Goal: Task Accomplishment & Management: Use online tool/utility

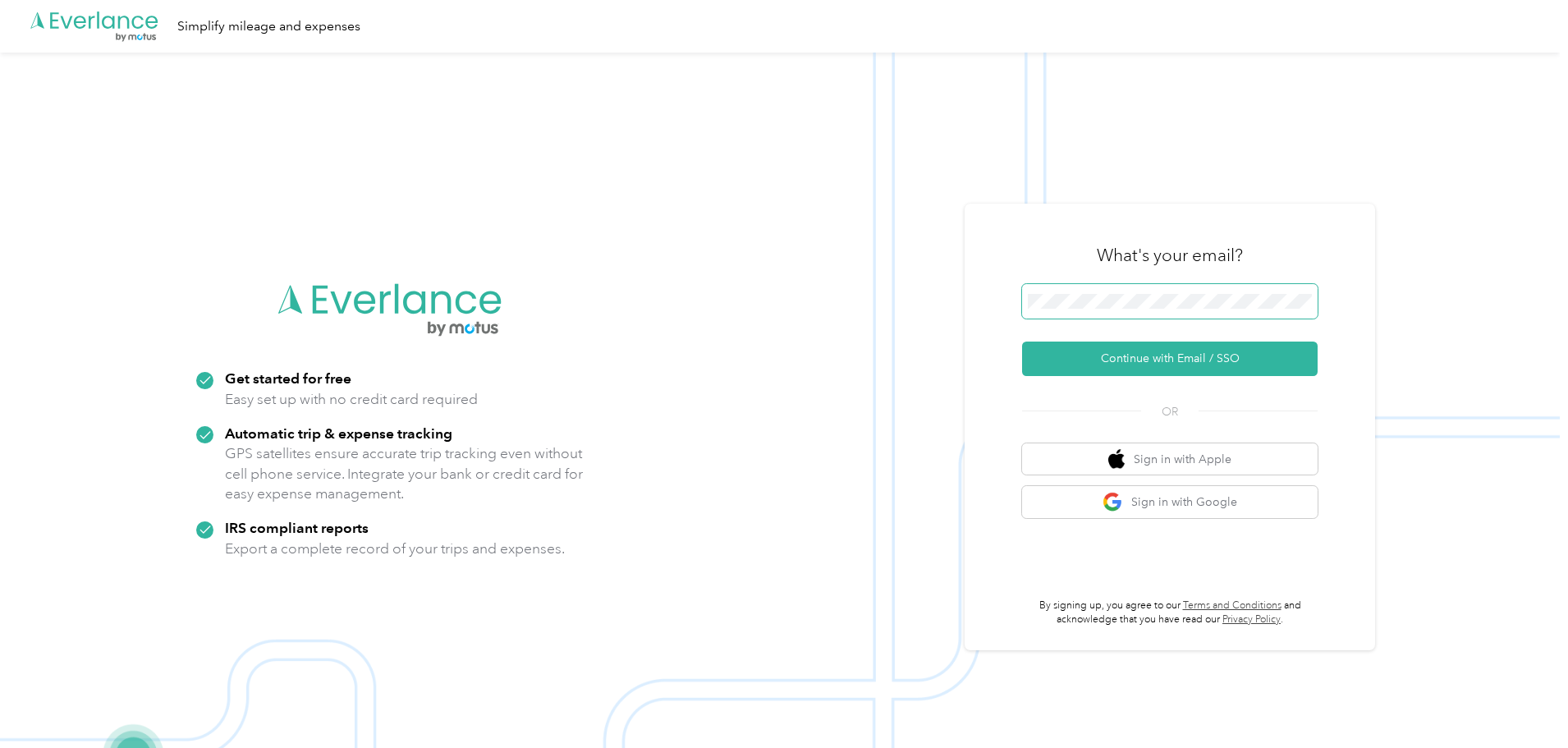
click at [1022, 342] on button "Continue with Email / SSO" at bounding box center [1169, 359] width 296 height 35
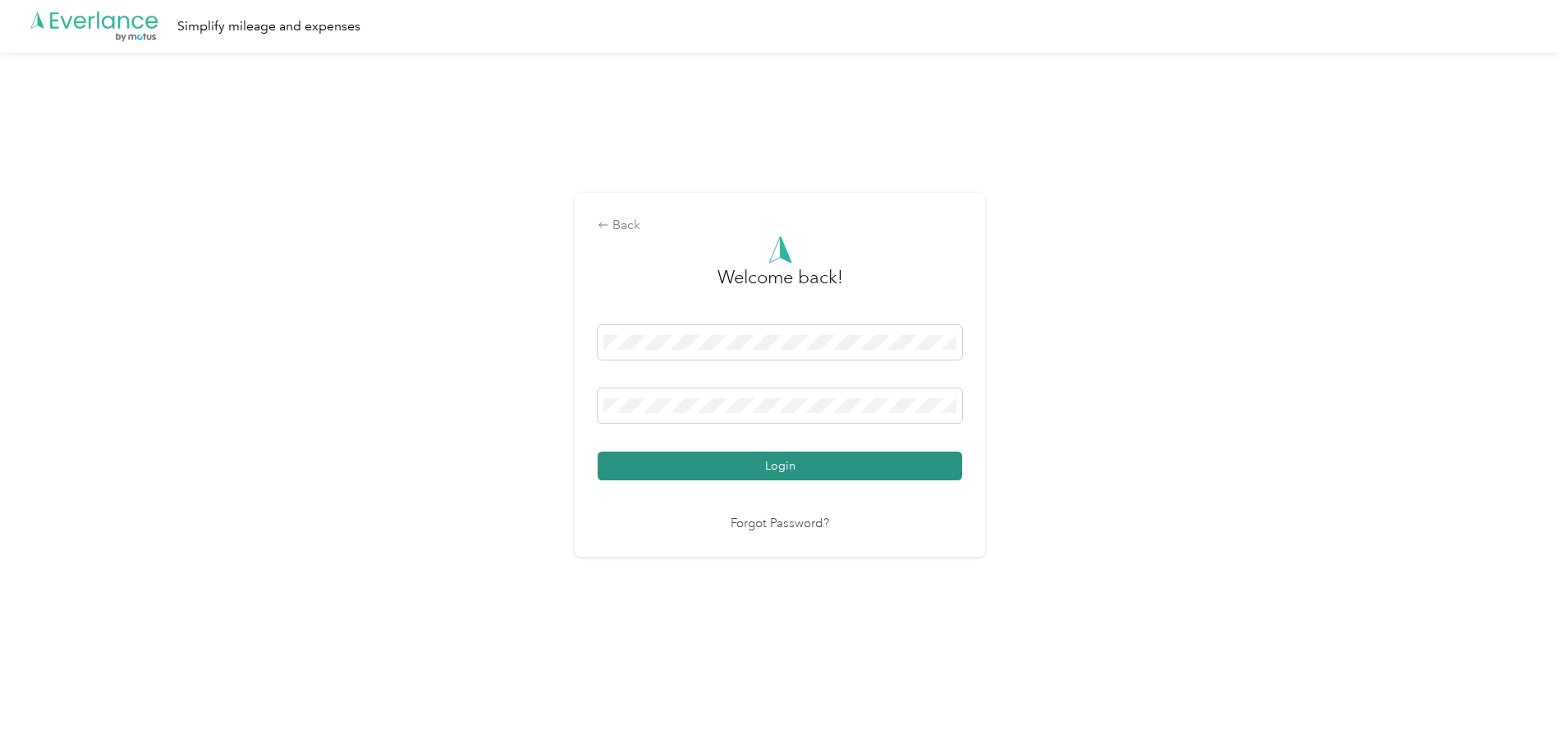
click at [780, 465] on button "Login" at bounding box center [780, 466] width 365 height 29
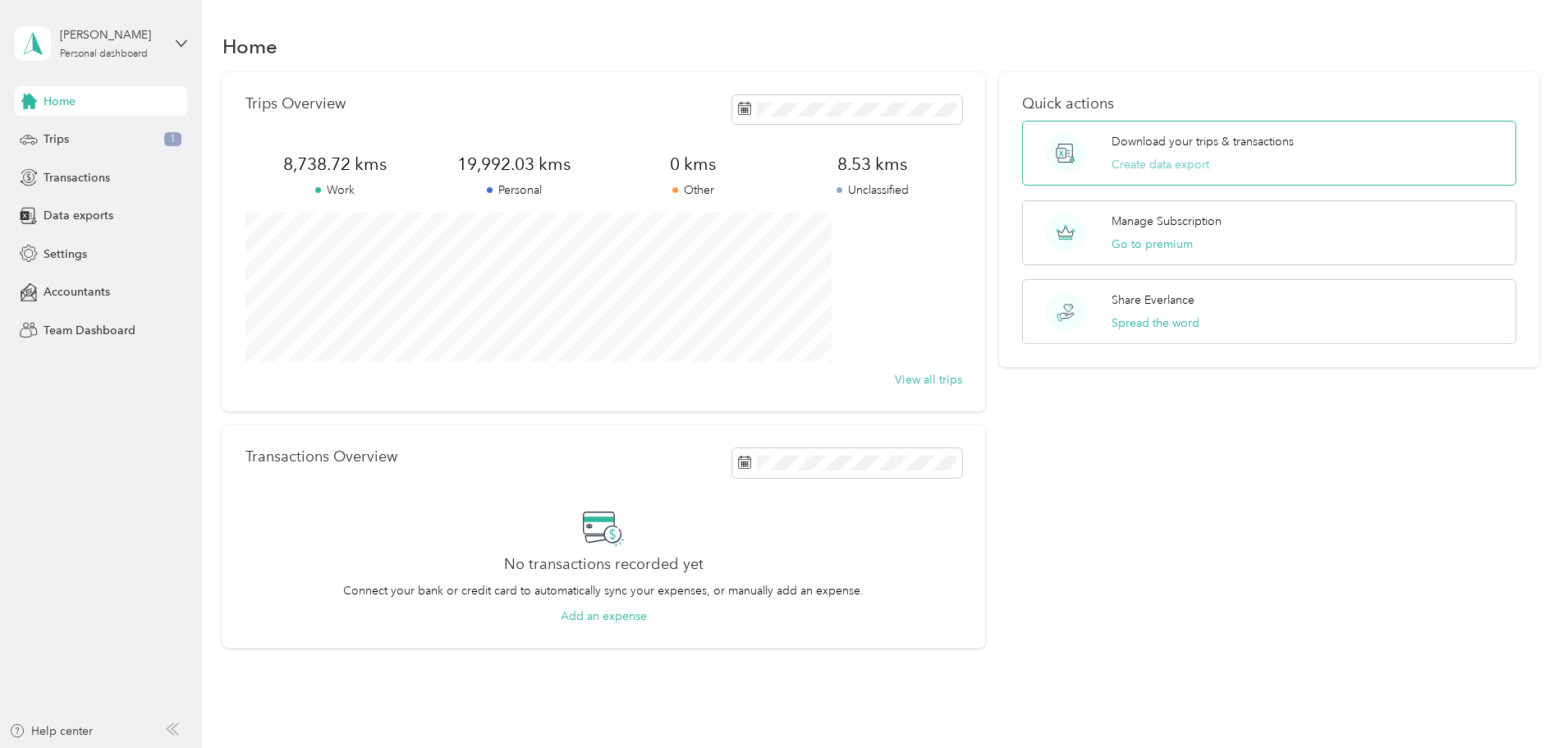
click at [1126, 167] on button "Create data export" at bounding box center [1160, 165] width 98 height 17
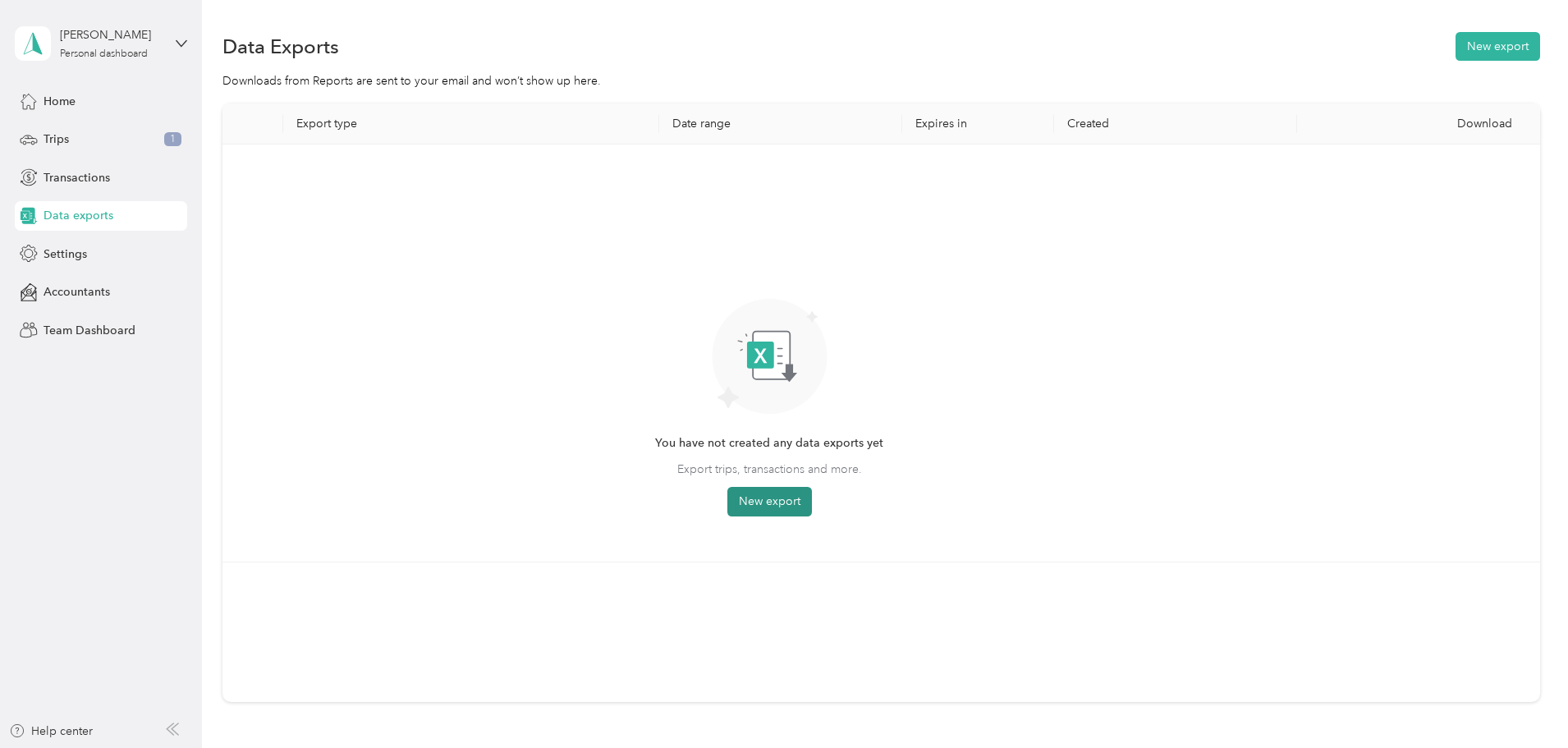
click at [812, 502] on button "New export" at bounding box center [770, 501] width 85 height 30
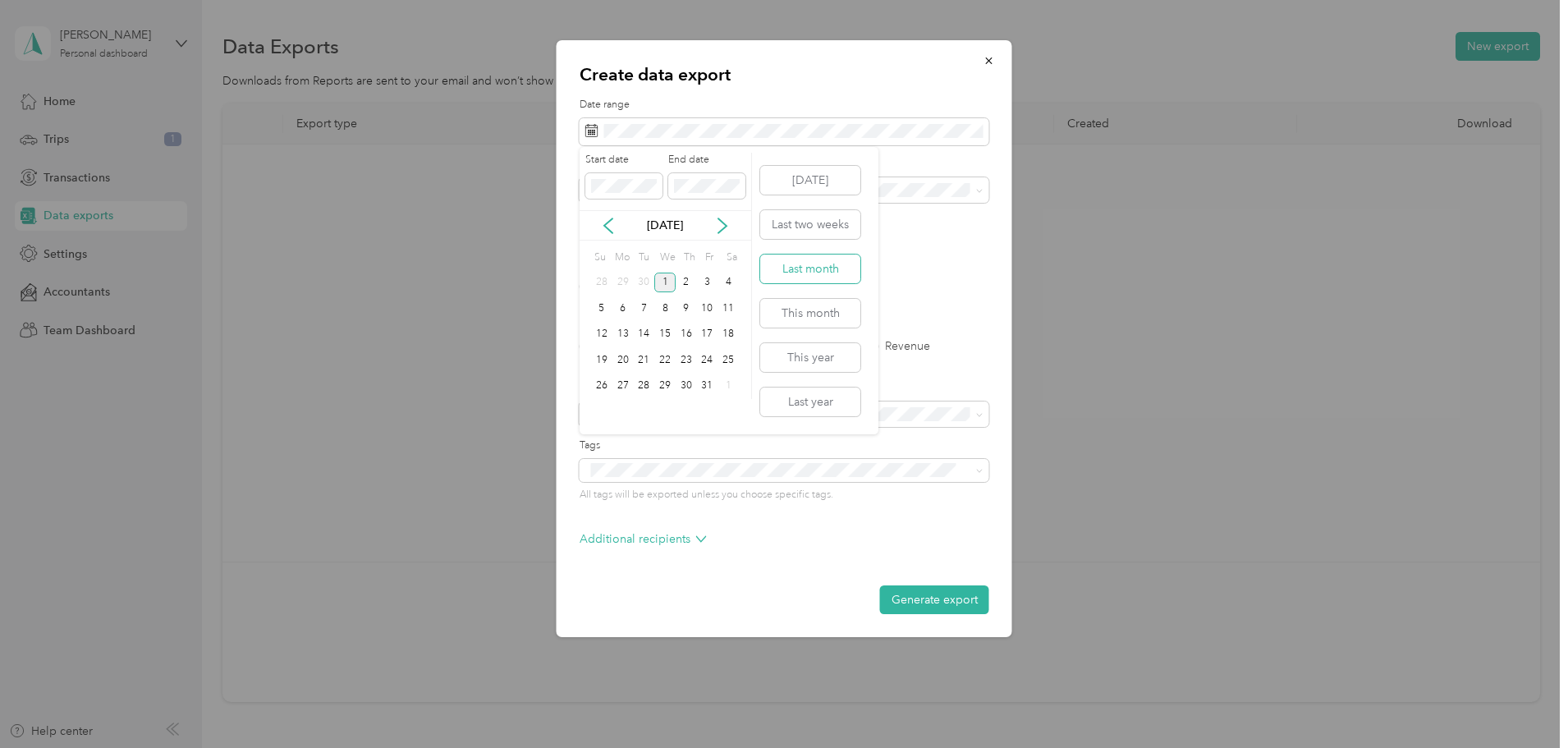
click at [819, 270] on button "Last month" at bounding box center [810, 269] width 100 height 29
click at [703, 287] on label "PDF" at bounding box center [717, 287] width 39 height 12
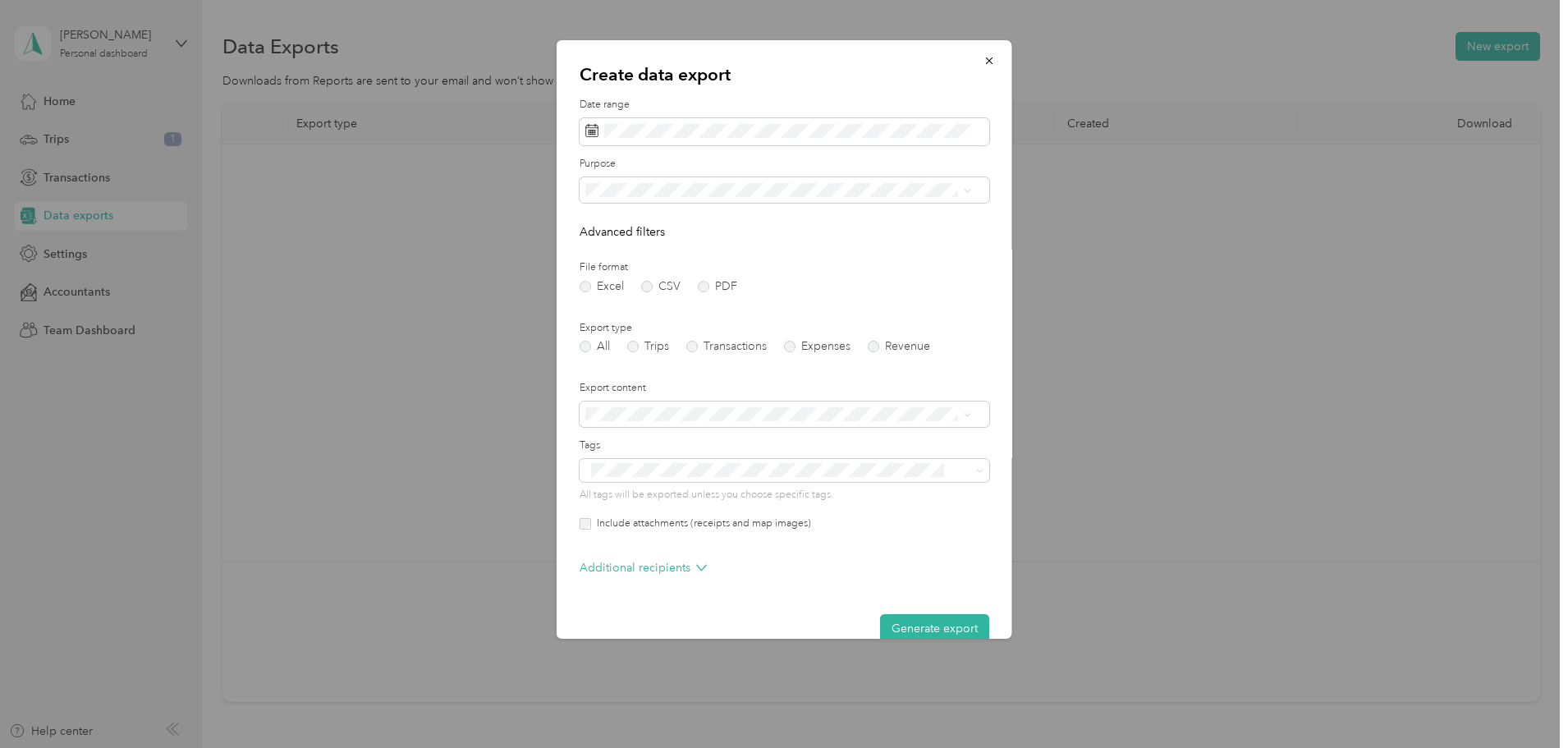
click at [665, 476] on li "Summary and full list" at bounding box center [778, 466] width 398 height 29
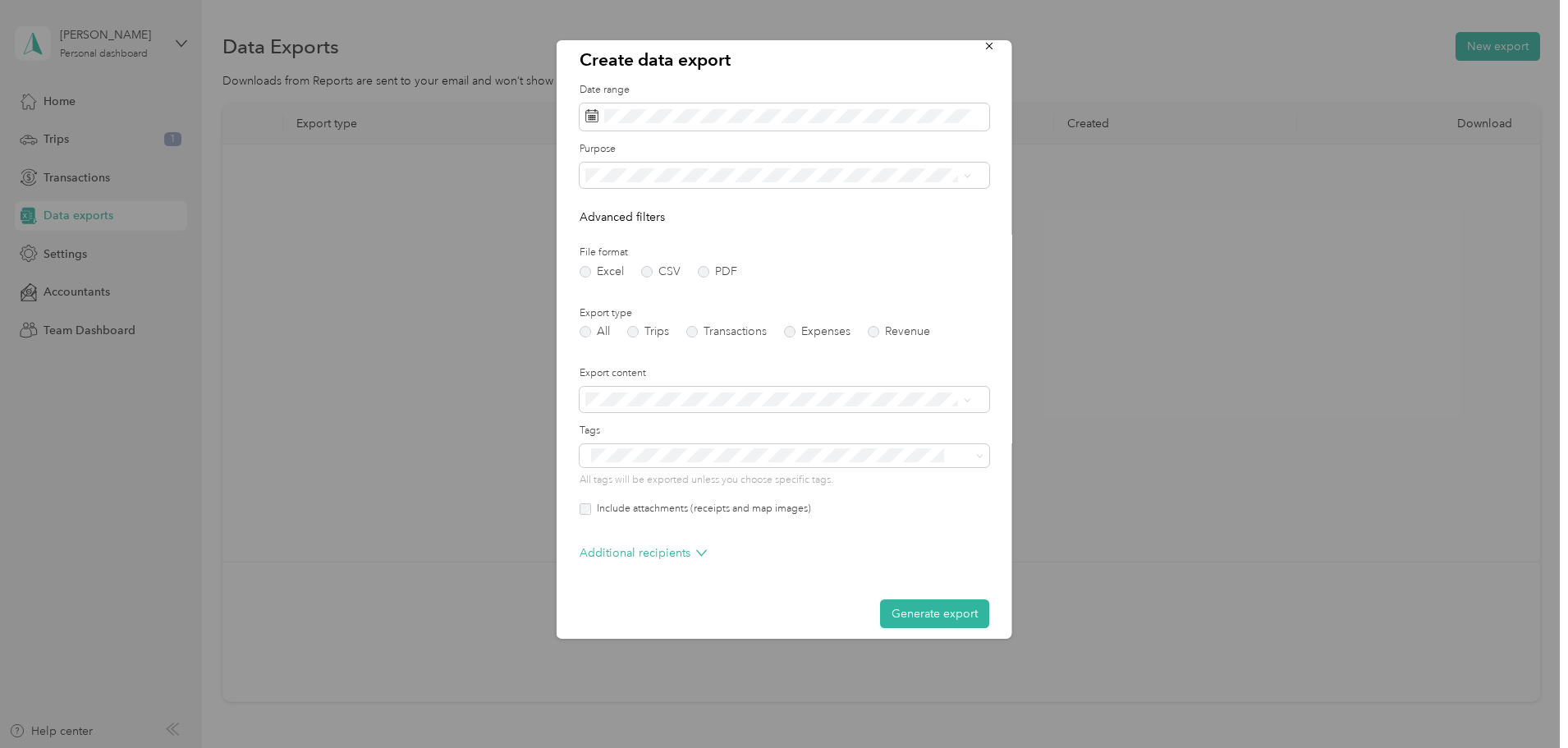
scroll to position [27, 0]
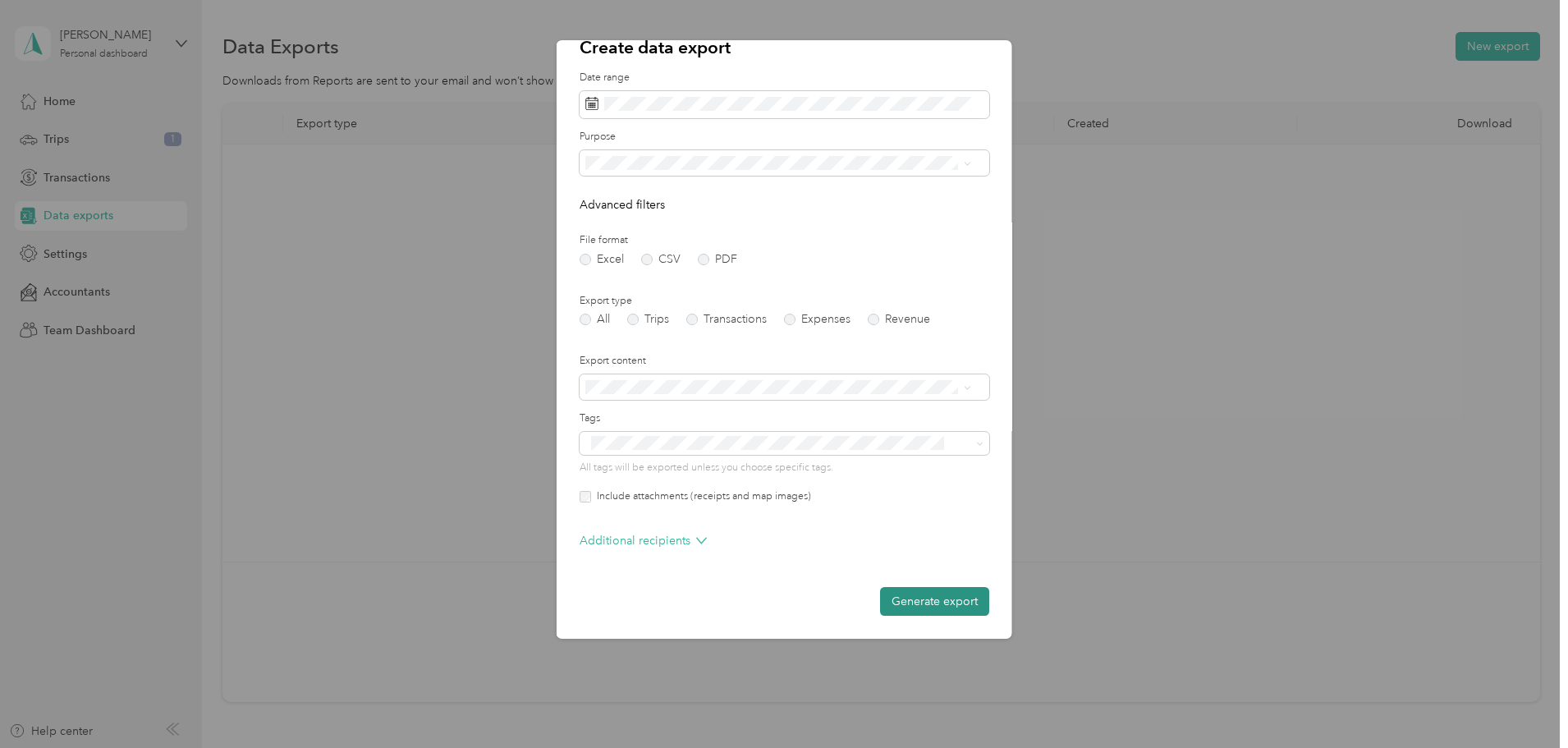
click at [907, 605] on button "Generate export" at bounding box center [935, 601] width 109 height 29
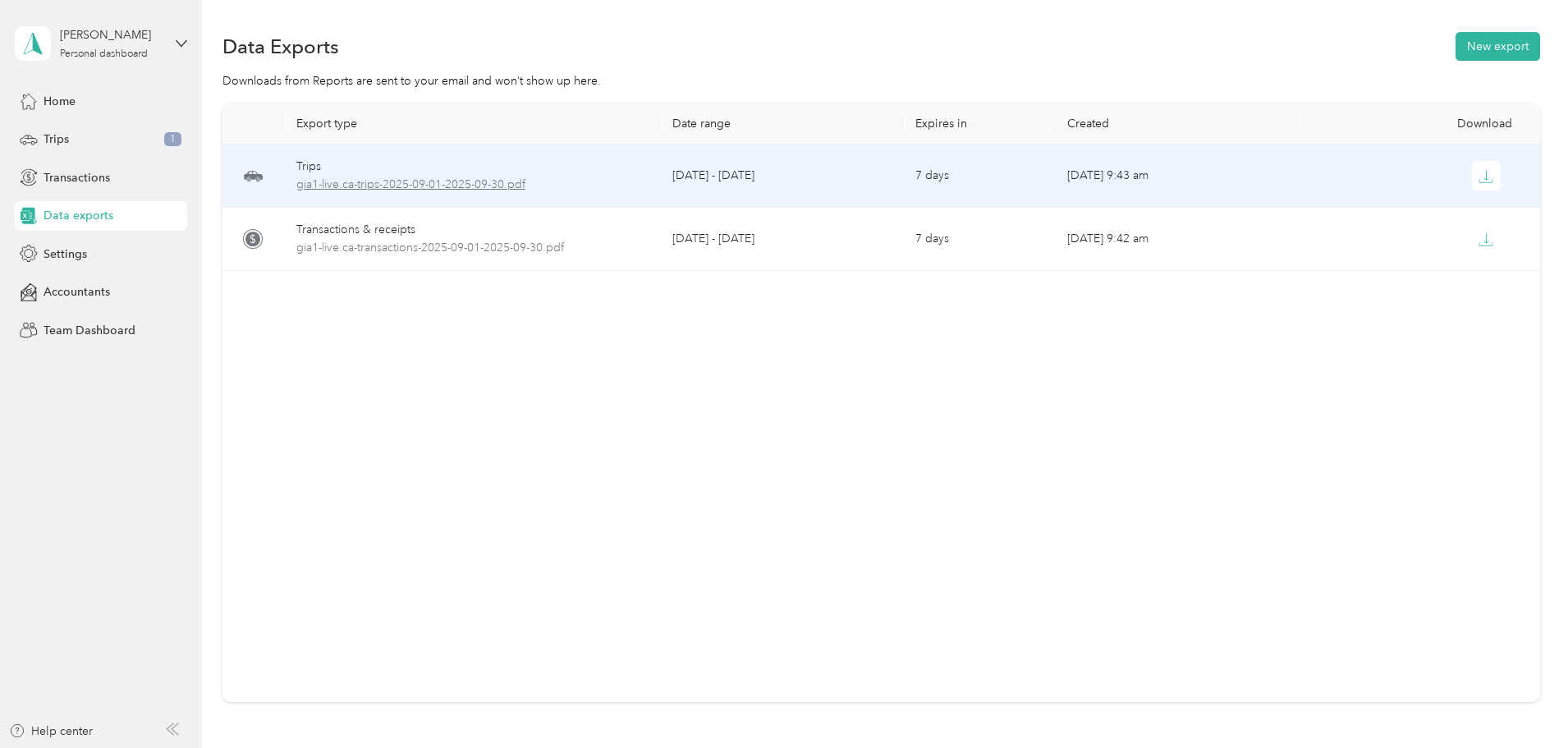
click at [432, 185] on span "gia1-live.ca-trips-2025-09-01-2025-09-30.pdf" at bounding box center [471, 184] width 349 height 18
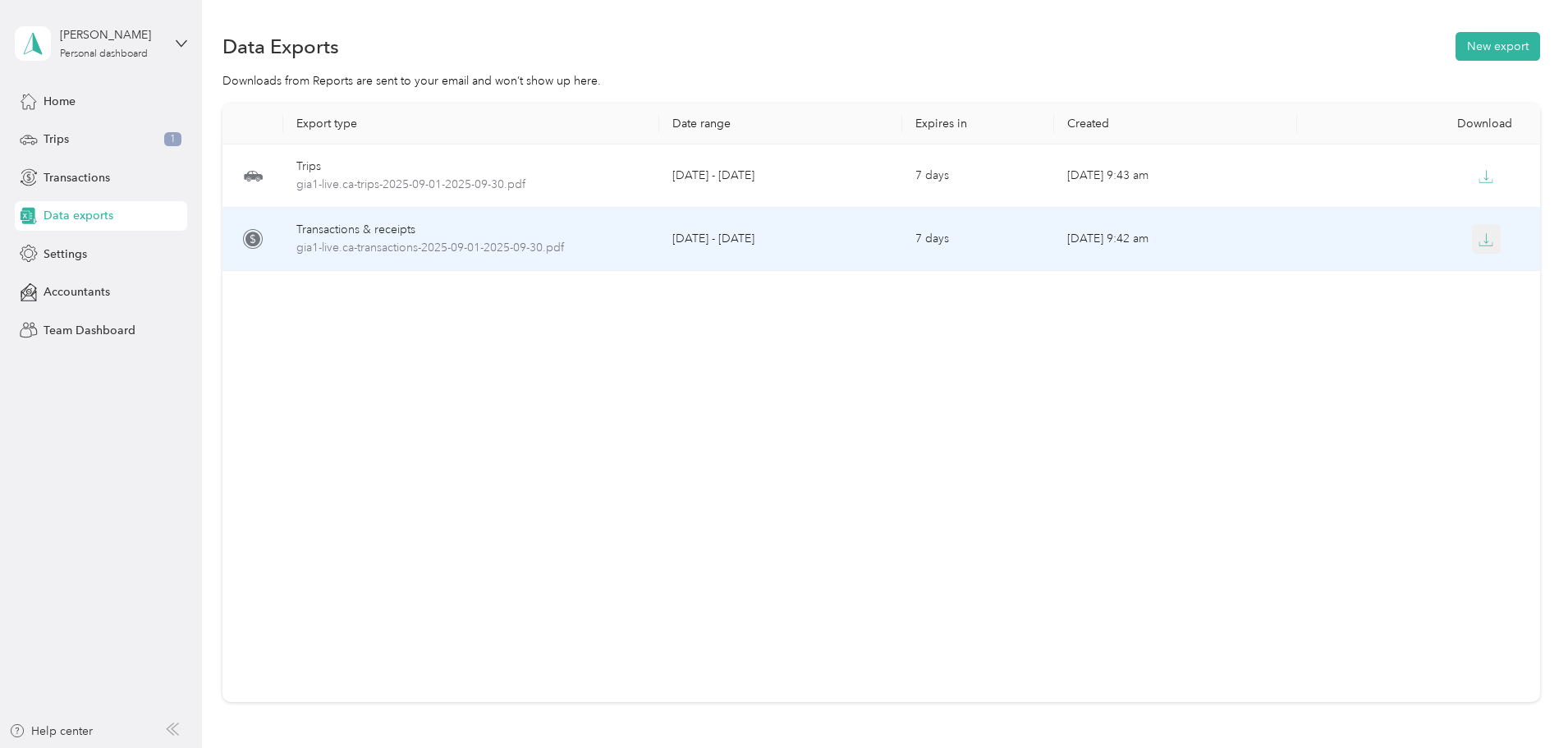
click at [1479, 244] on icon "button" at bounding box center [1486, 239] width 14 height 14
